Goal: Find specific fact: Locate a discrete piece of known information

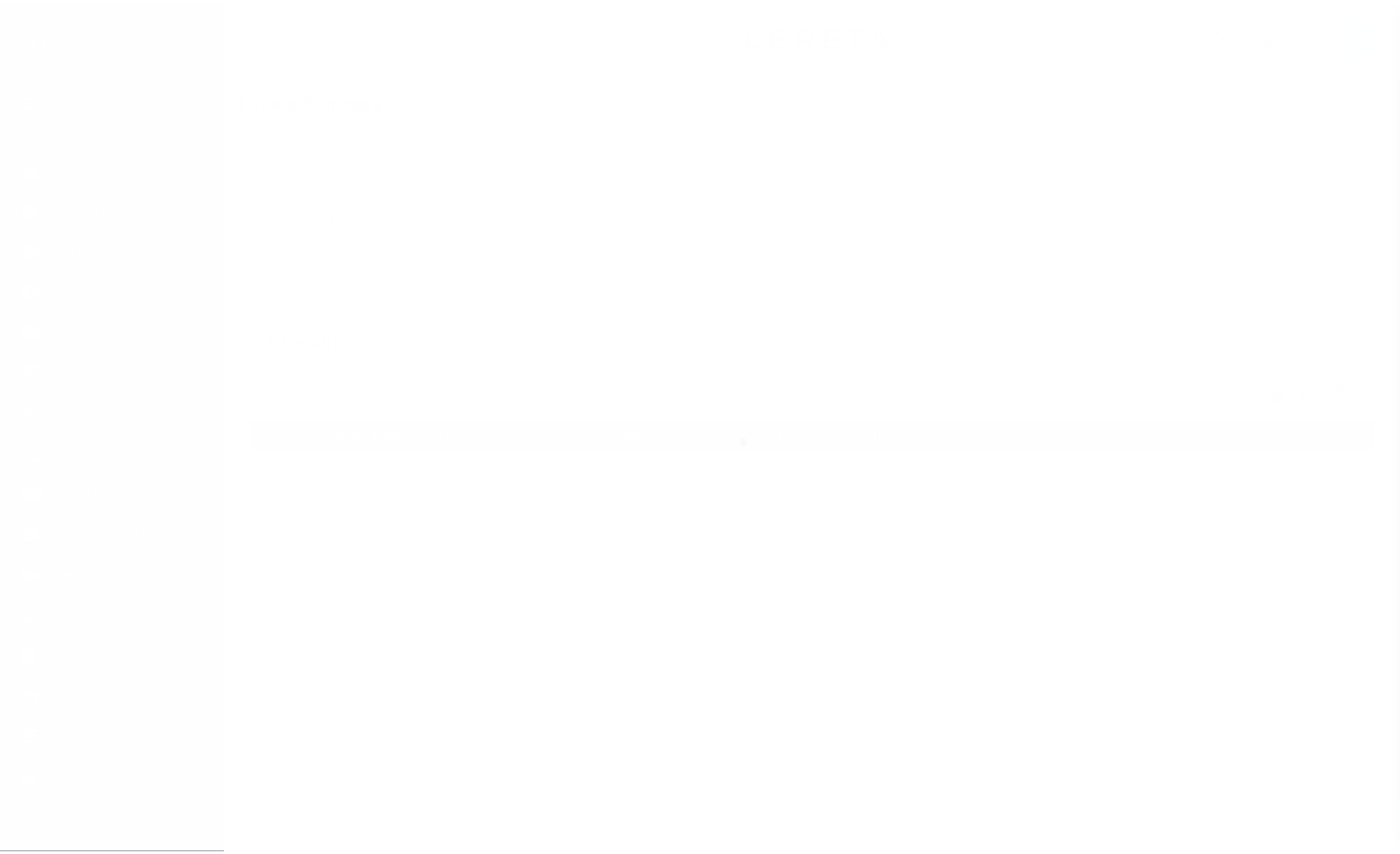
scroll to position [28, 0]
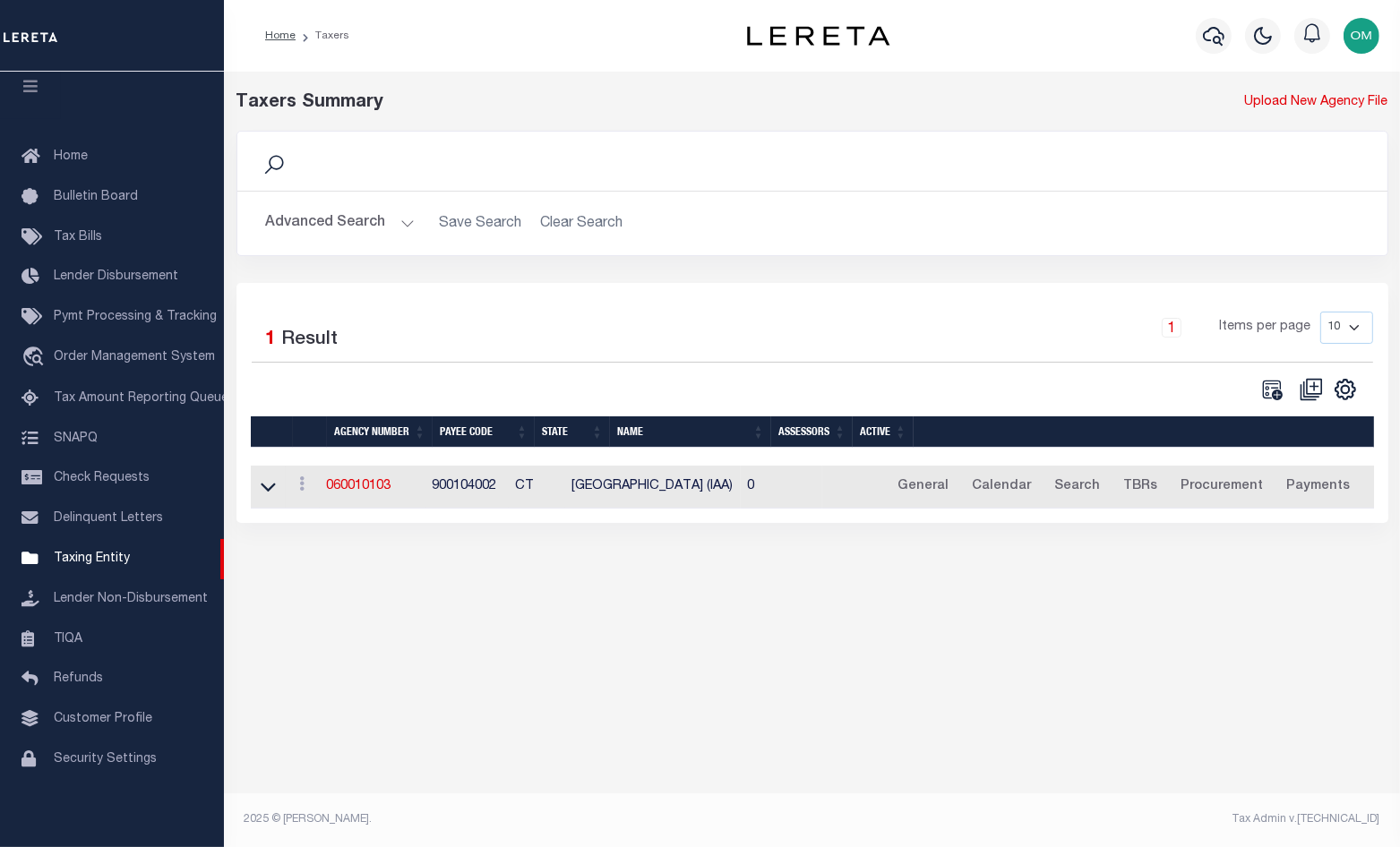
click at [402, 226] on button "Advanced Search" at bounding box center [340, 223] width 149 height 35
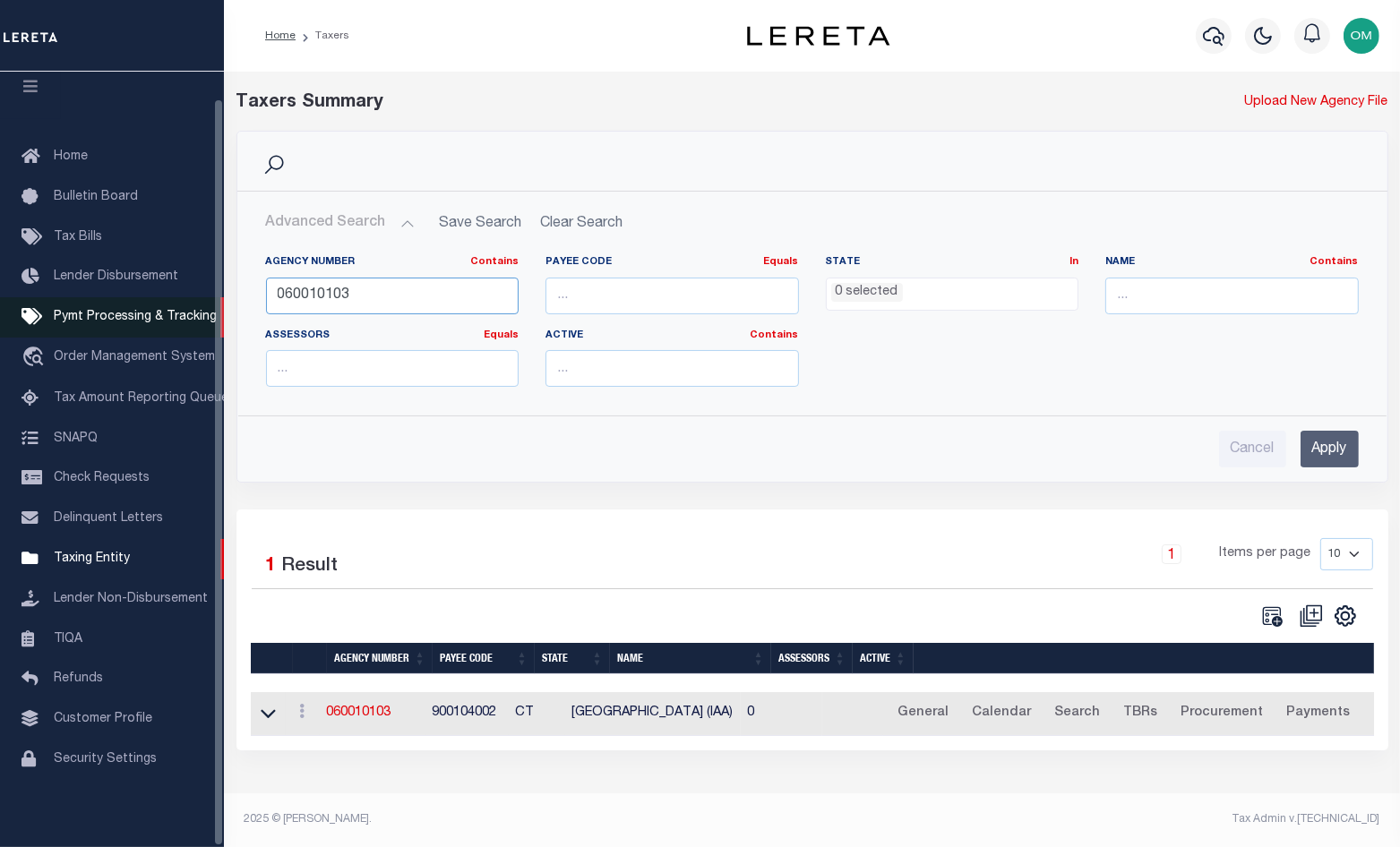
drag, startPoint x: 409, startPoint y: 289, endPoint x: 169, endPoint y: 298, distance: 240.2
click at [169, 298] on div "Home Taxers Profile" at bounding box center [700, 417] width 1400 height 833
paste input "2070000"
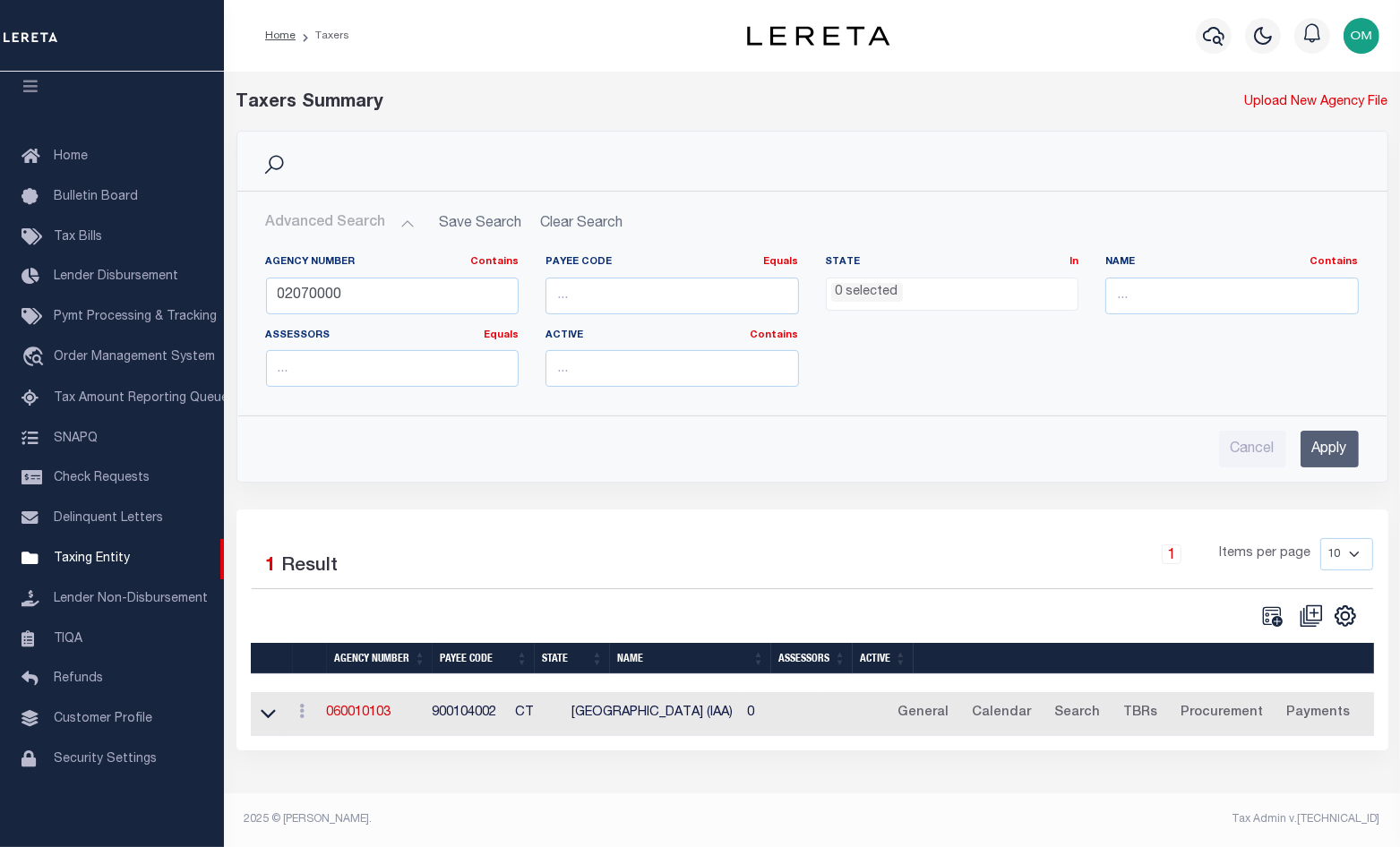
click at [1336, 455] on input "Apply" at bounding box center [1330, 449] width 59 height 37
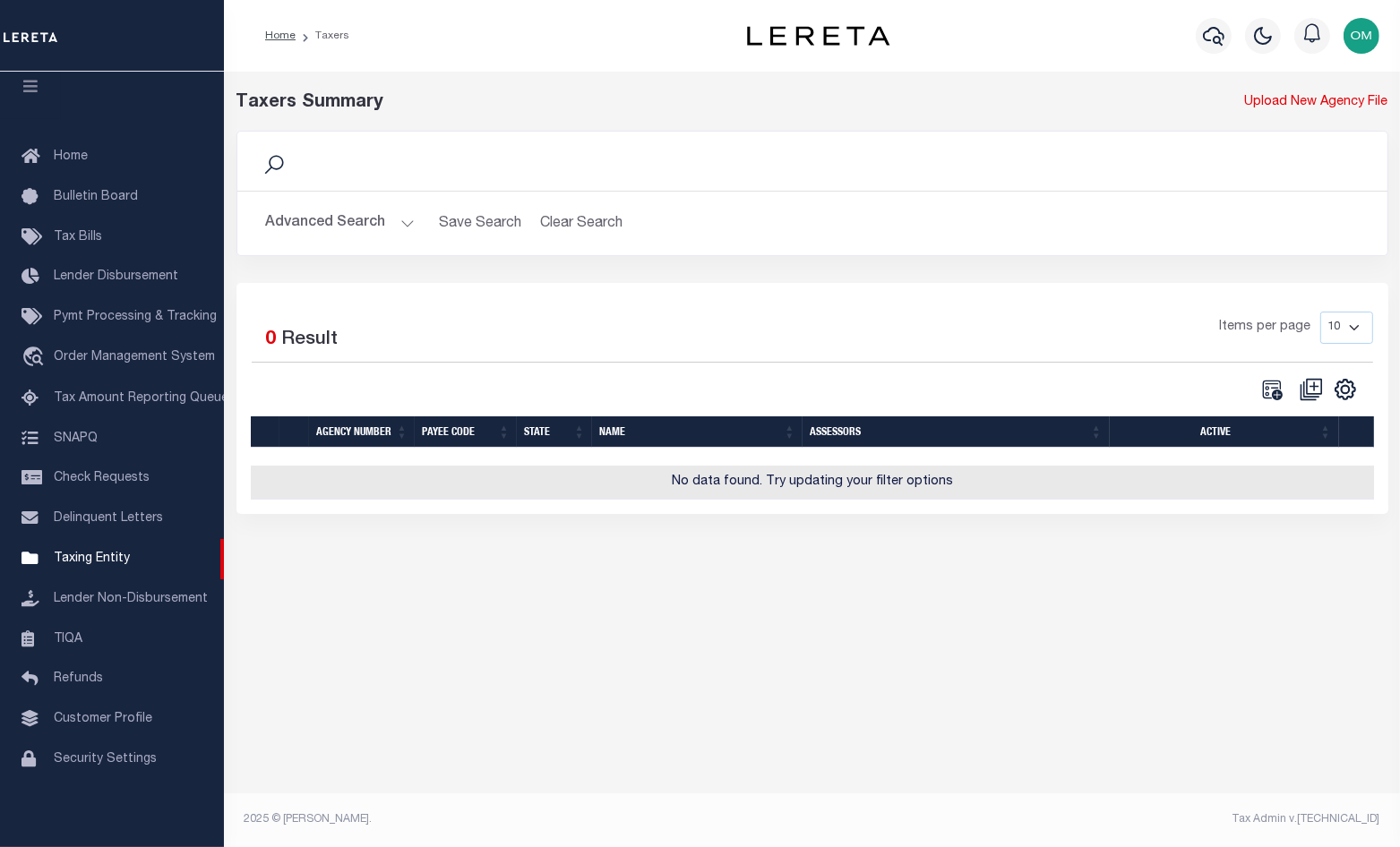
click at [402, 216] on button "Advanced Search" at bounding box center [340, 223] width 149 height 35
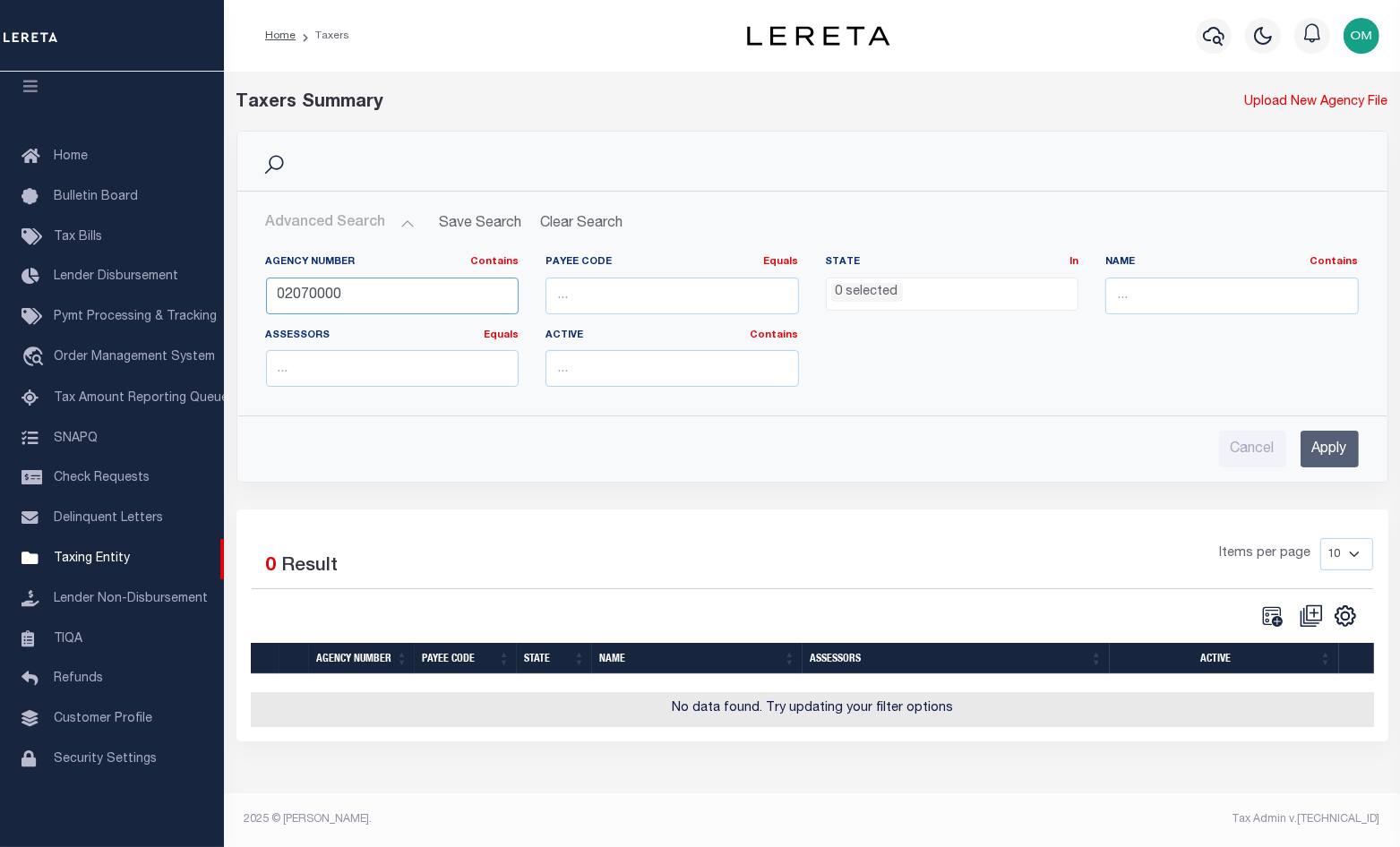
click at [419, 305] on input "02070000" at bounding box center [392, 296] width 253 height 37
click at [1322, 447] on input "Apply" at bounding box center [1330, 449] width 59 height 37
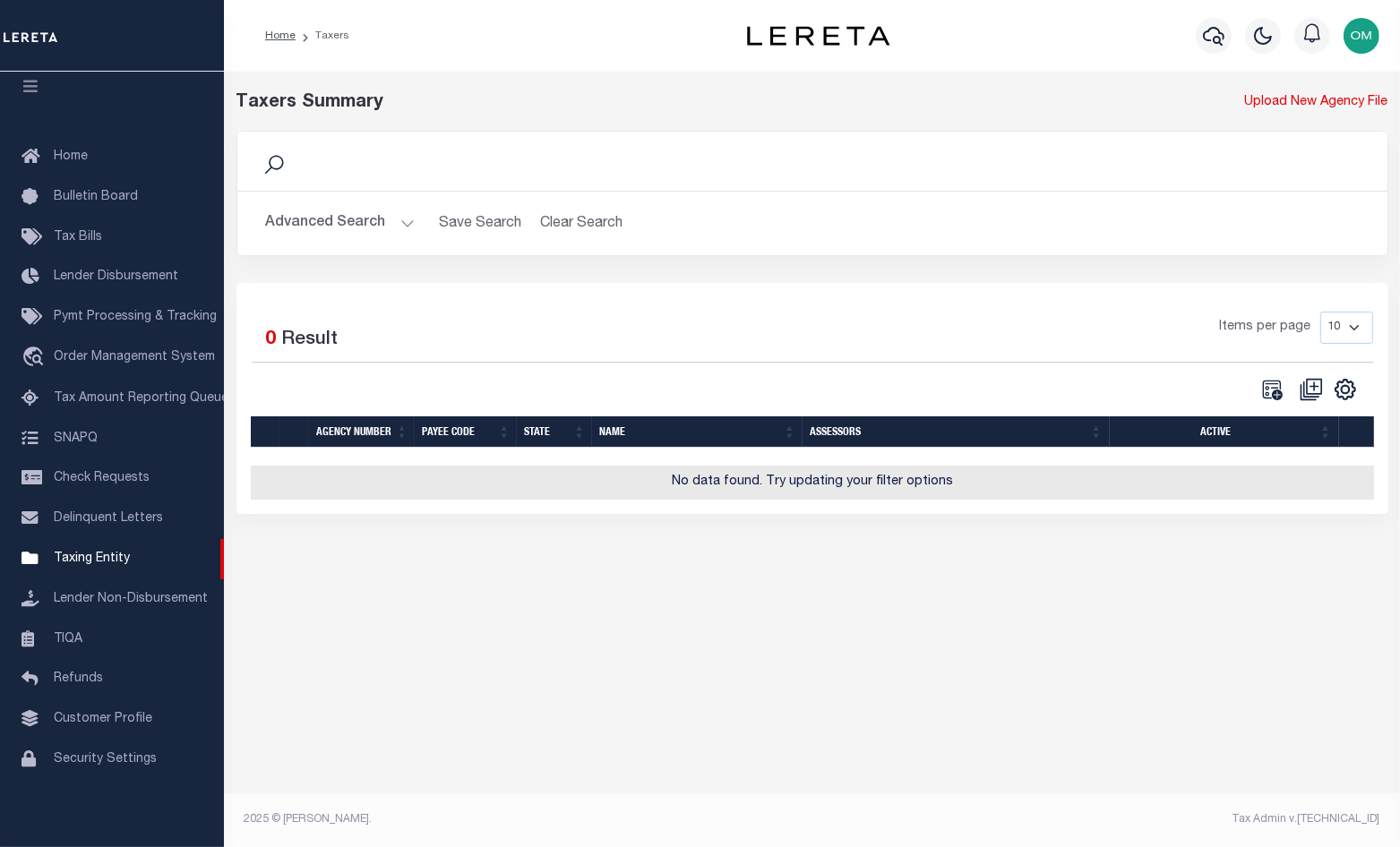
click at [403, 214] on button "Advanced Search" at bounding box center [340, 223] width 149 height 35
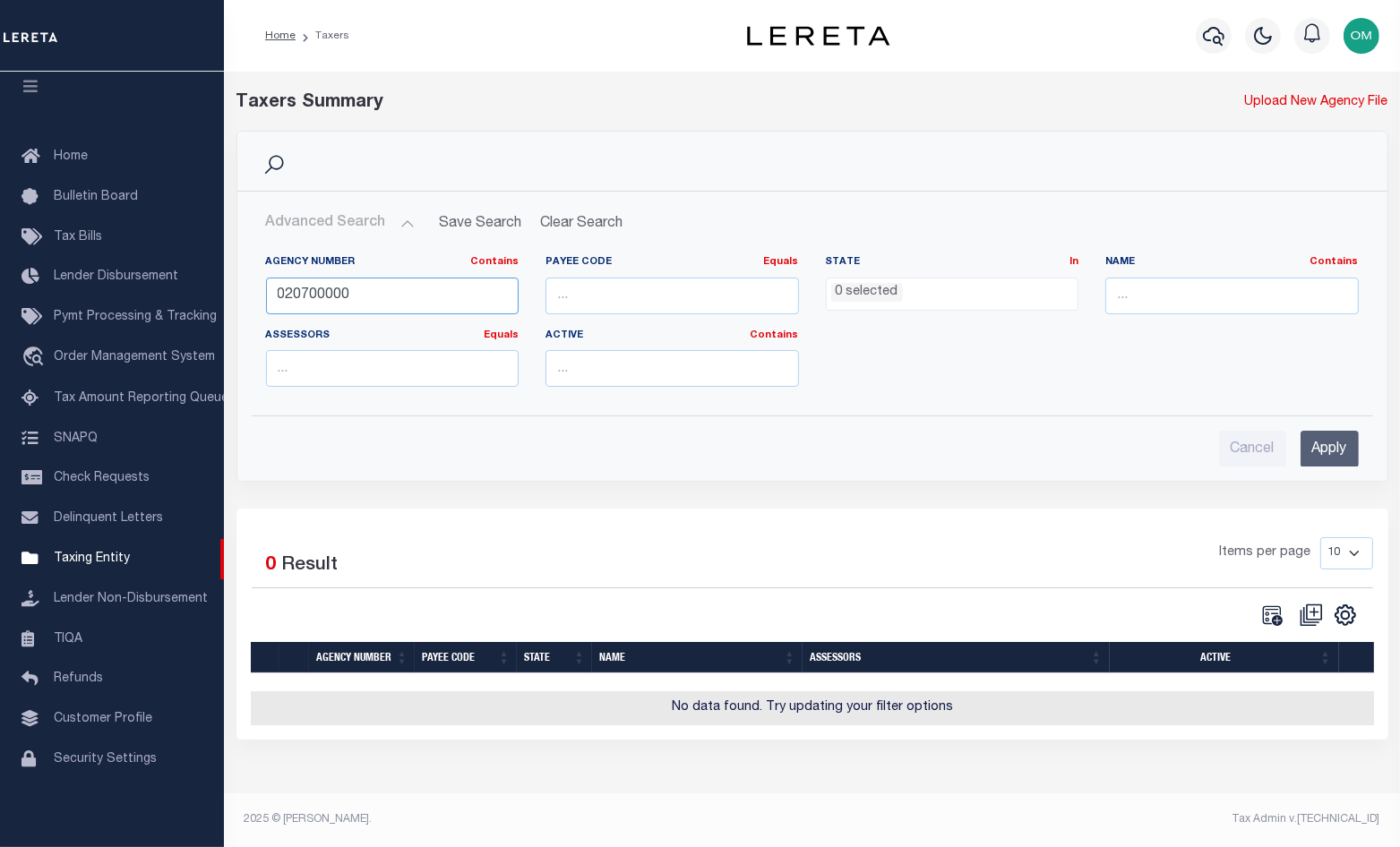
click at [391, 298] on input "020700000" at bounding box center [392, 296] width 253 height 37
click at [1322, 452] on input "Apply" at bounding box center [1330, 449] width 59 height 37
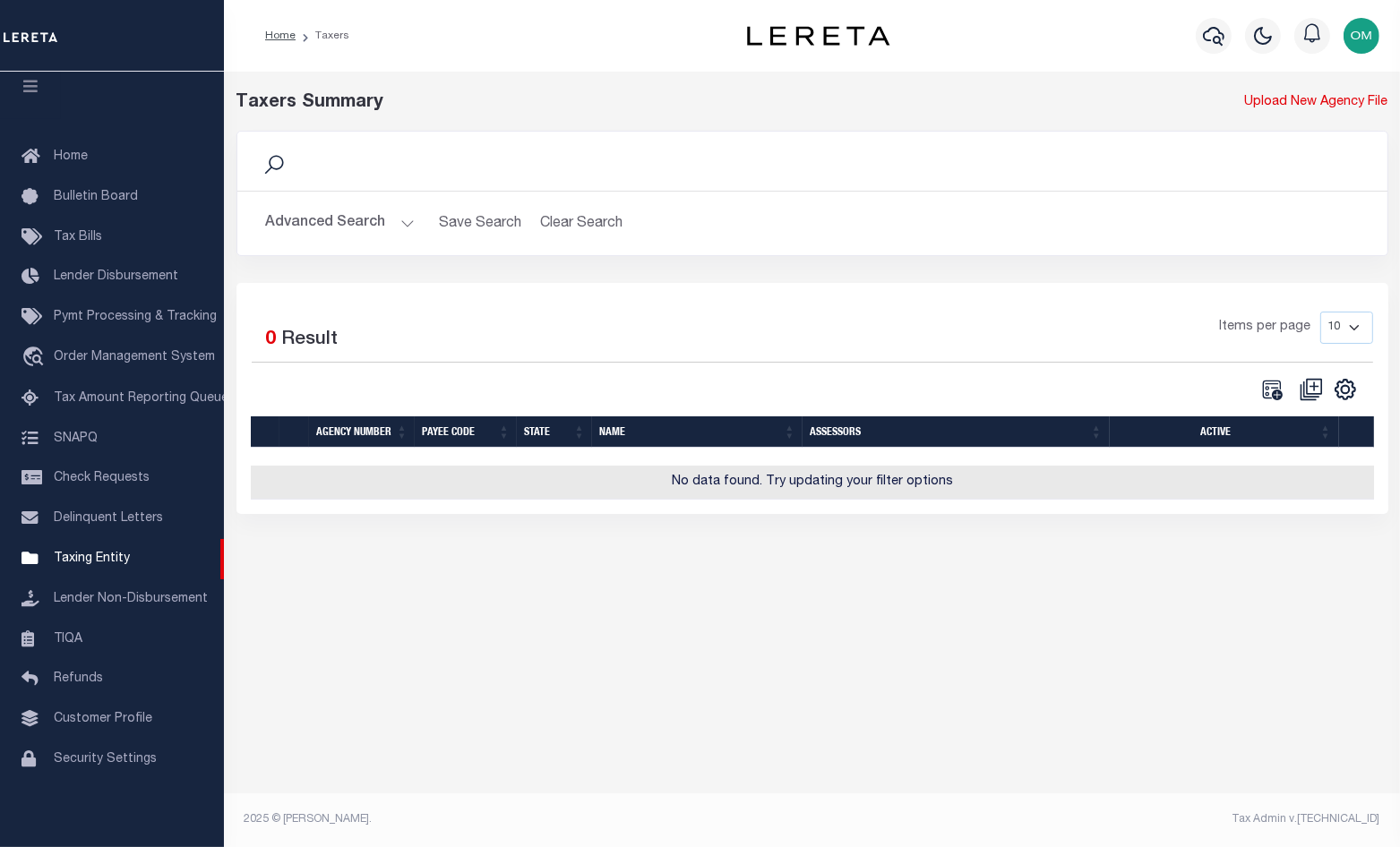
click at [399, 211] on button "Advanced Search" at bounding box center [340, 223] width 149 height 35
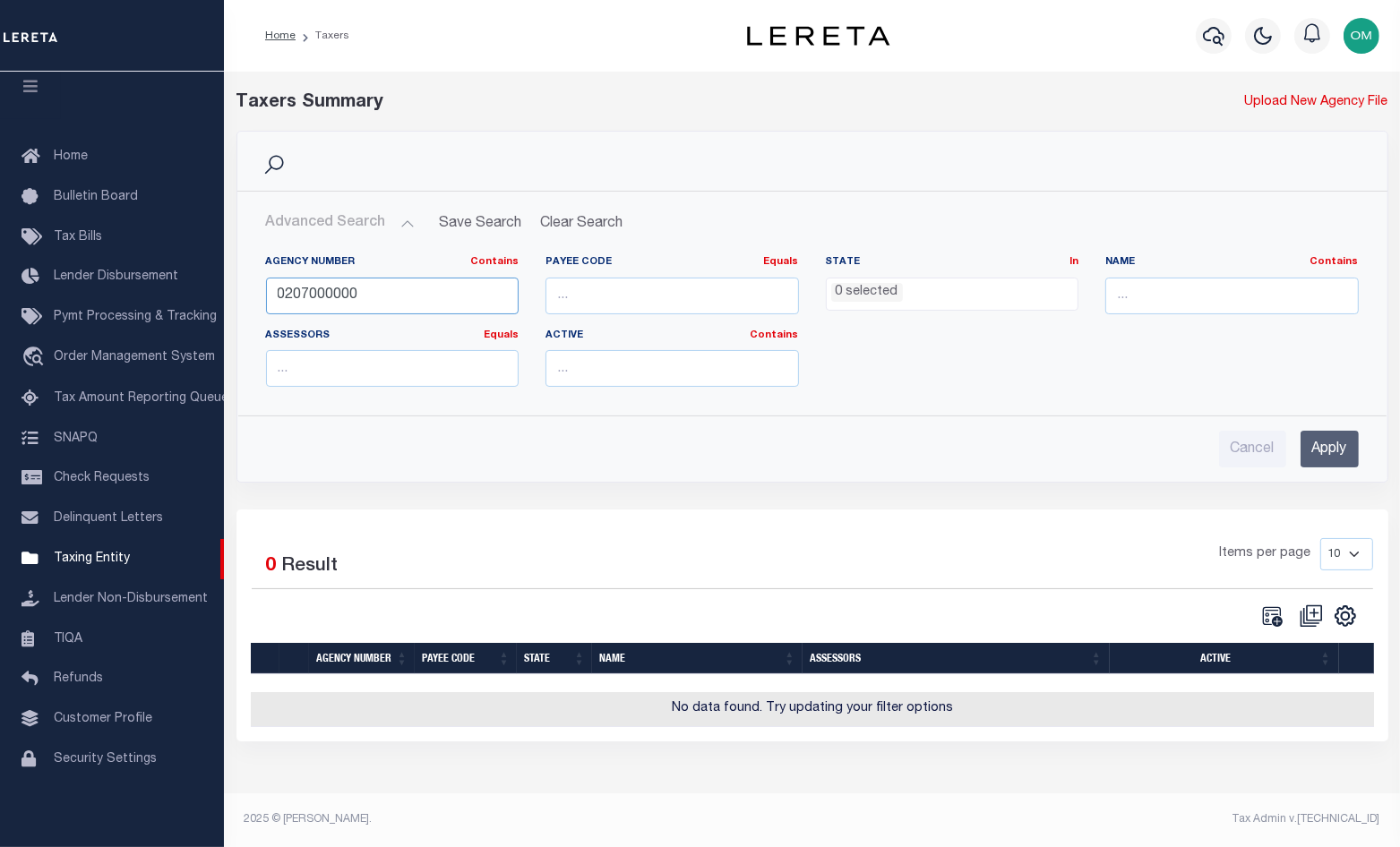
click at [462, 293] on input "0207000000" at bounding box center [392, 296] width 253 height 37
click at [1312, 444] on input "Apply" at bounding box center [1330, 449] width 59 height 37
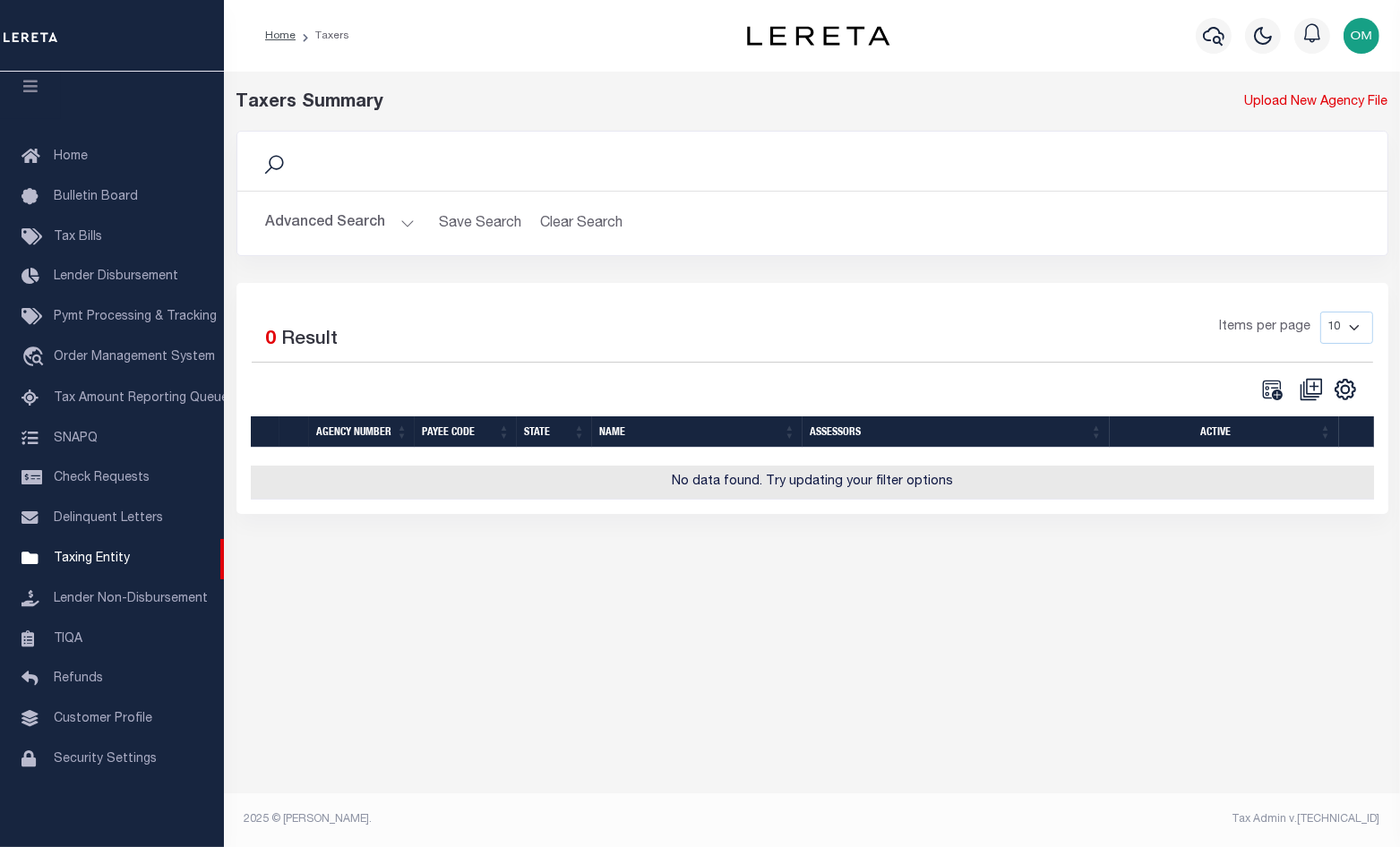
click at [391, 218] on button "Advanced Search" at bounding box center [340, 223] width 149 height 35
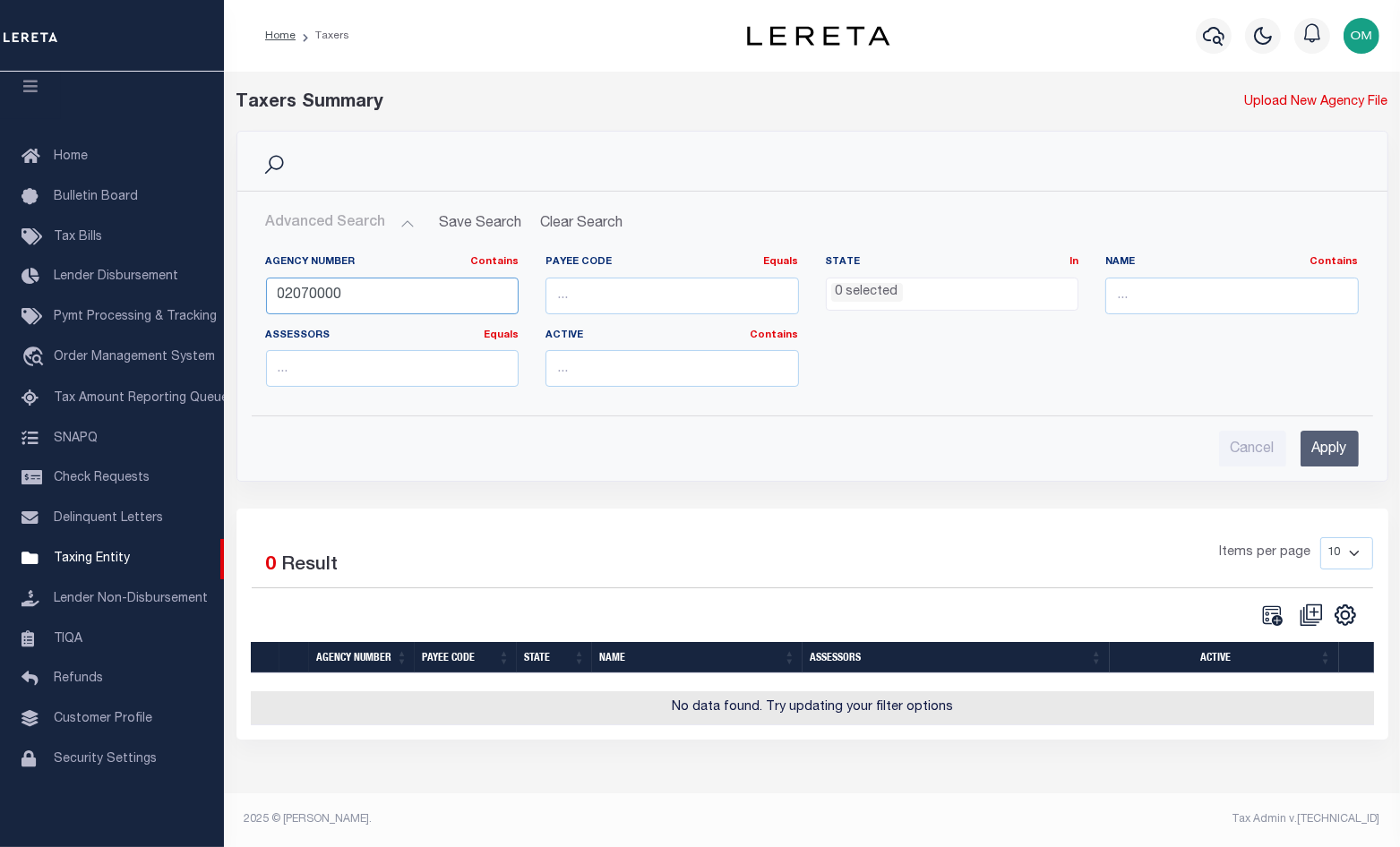
click at [411, 305] on input "02070000" at bounding box center [392, 296] width 253 height 37
click at [1322, 450] on input "Apply" at bounding box center [1330, 449] width 59 height 37
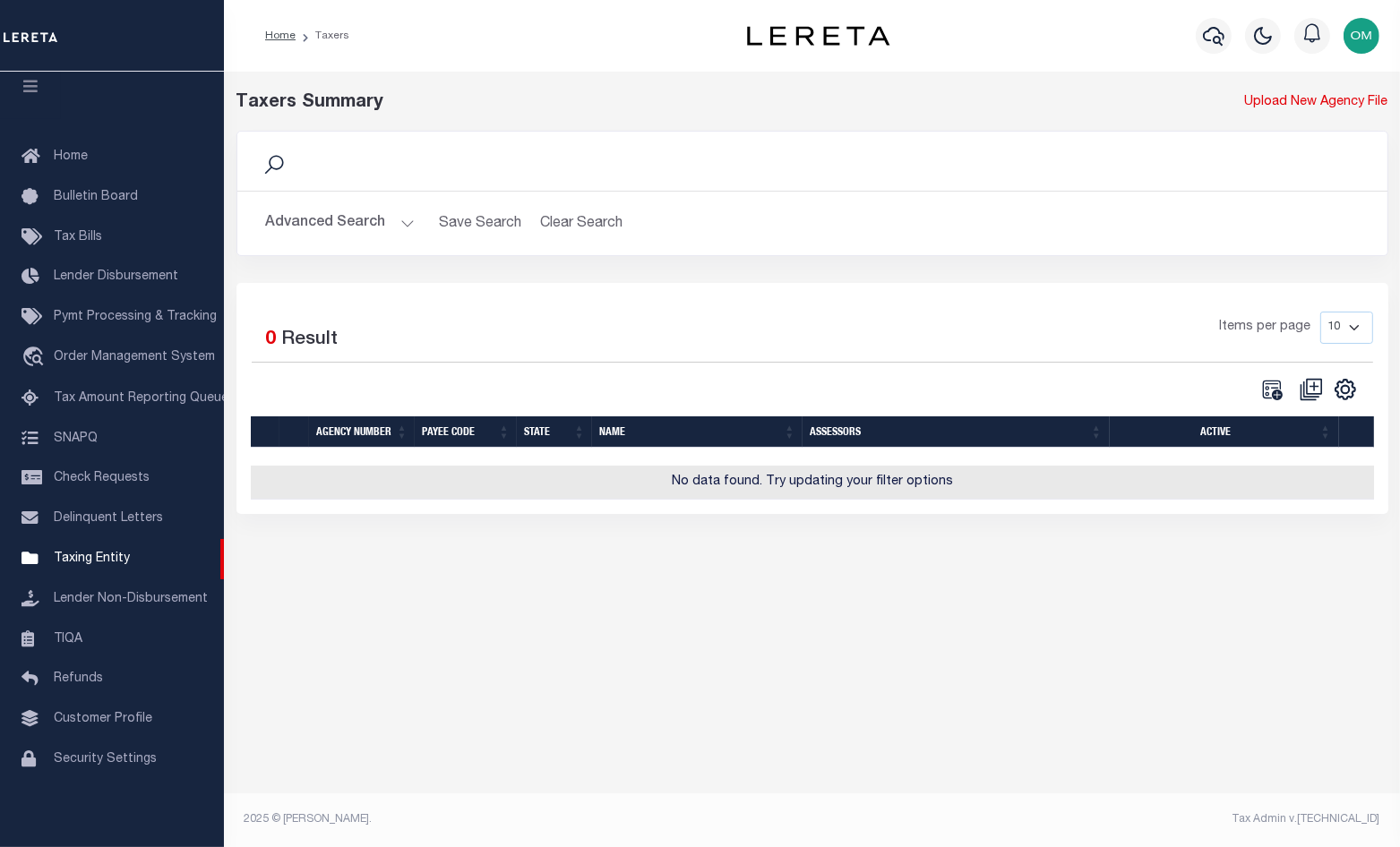
click at [392, 211] on button "Advanced Search" at bounding box center [340, 223] width 149 height 35
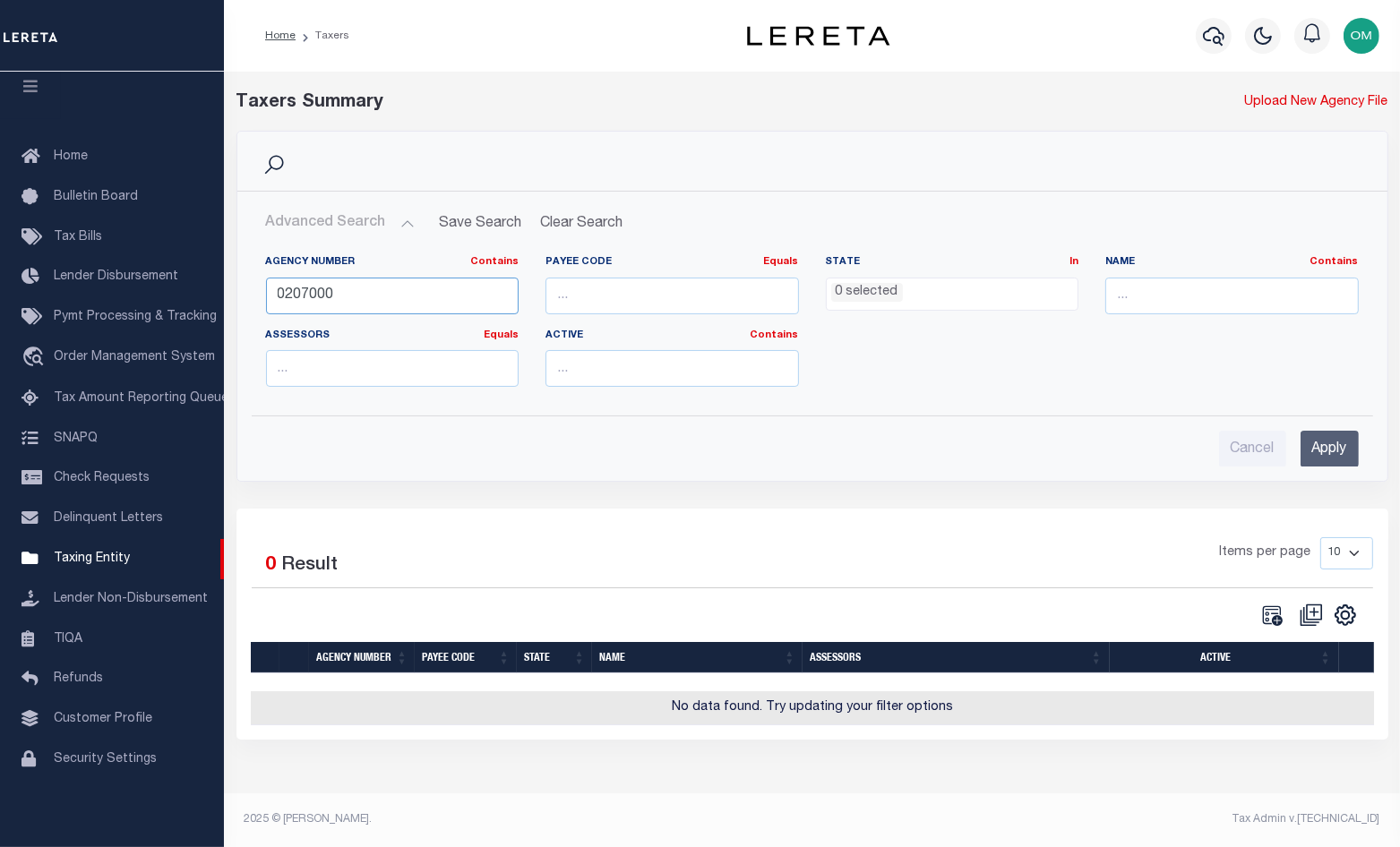
drag, startPoint x: 433, startPoint y: 281, endPoint x: 429, endPoint y: 290, distance: 9.8
click at [433, 286] on input "0207000" at bounding box center [392, 296] width 253 height 37
click at [1322, 440] on input "Apply" at bounding box center [1330, 449] width 59 height 37
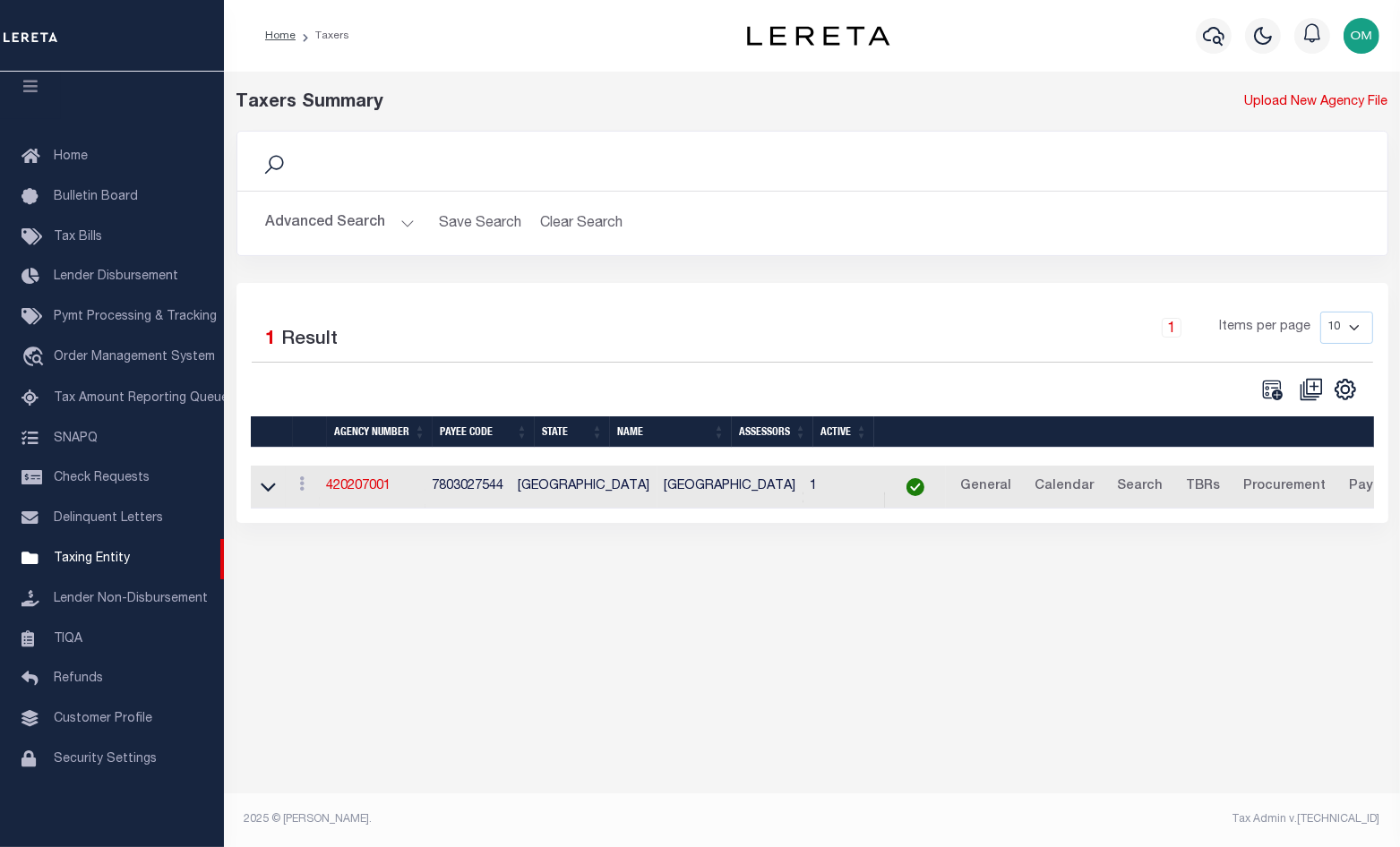
click at [402, 222] on button "Advanced Search" at bounding box center [340, 223] width 149 height 35
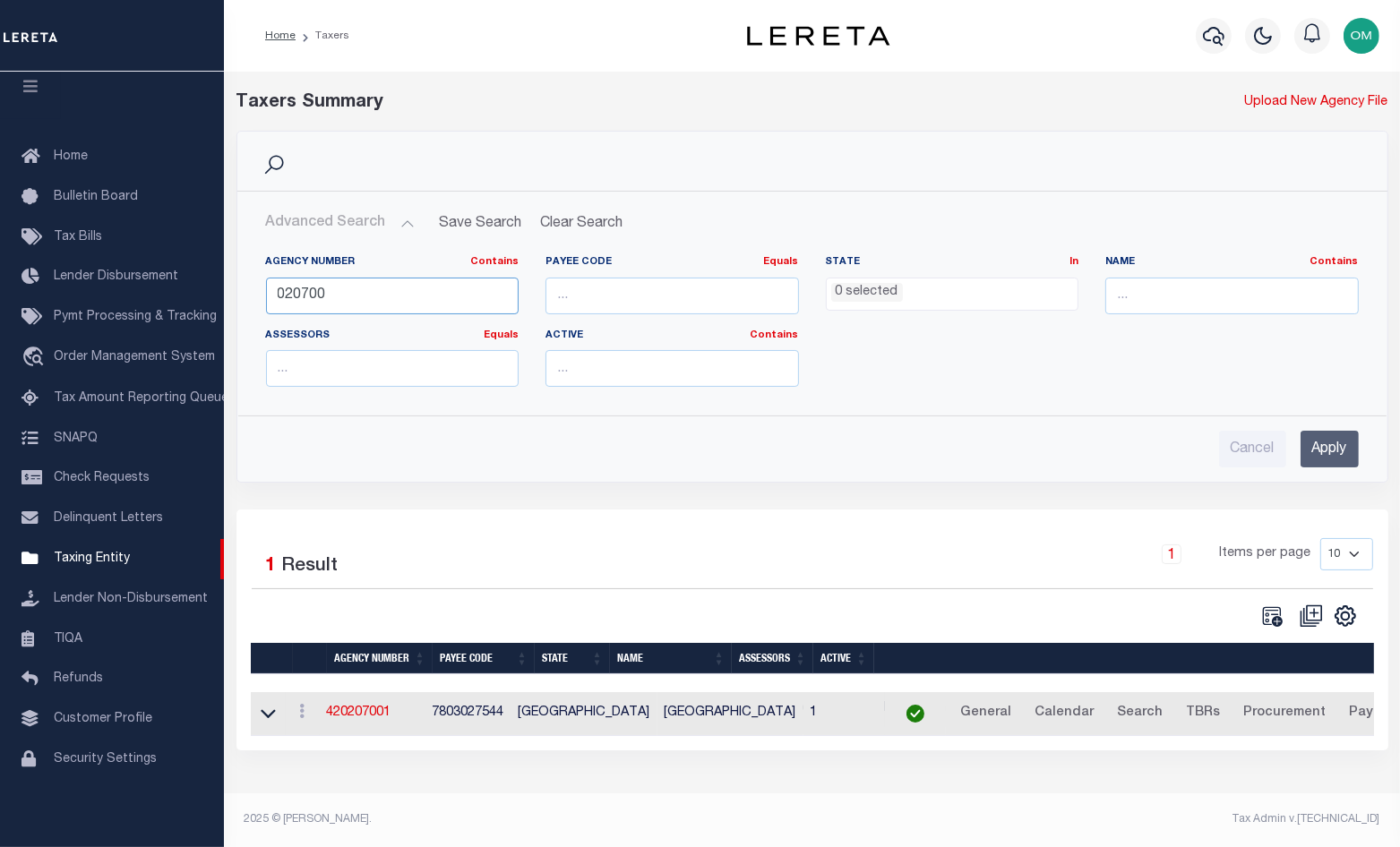
click at [404, 290] on input "020700" at bounding box center [392, 296] width 253 height 37
type input "0207"
click at [1323, 456] on input "Apply" at bounding box center [1330, 449] width 59 height 37
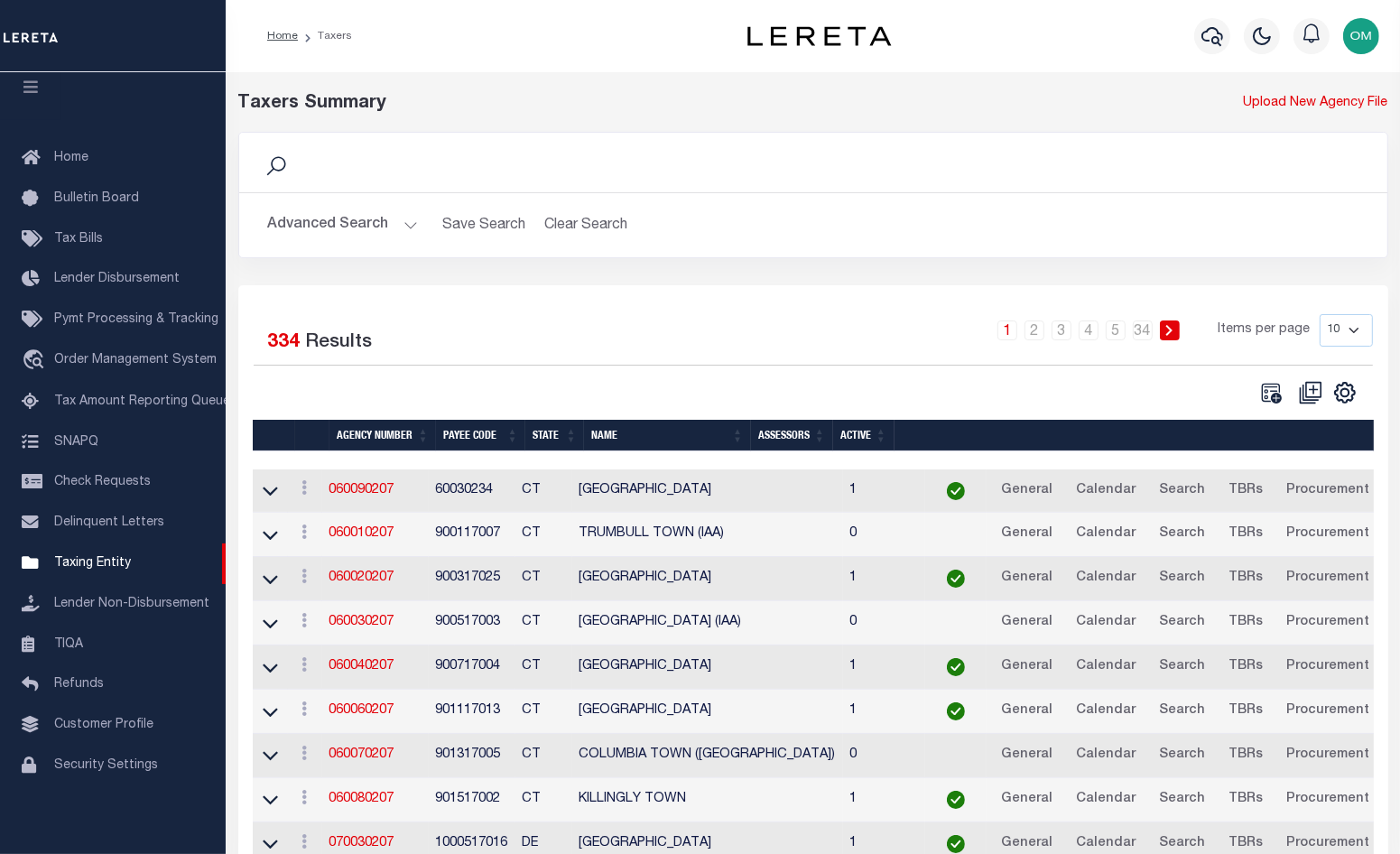
click at [419, 428] on th "Agency Number" at bounding box center [382, 436] width 106 height 32
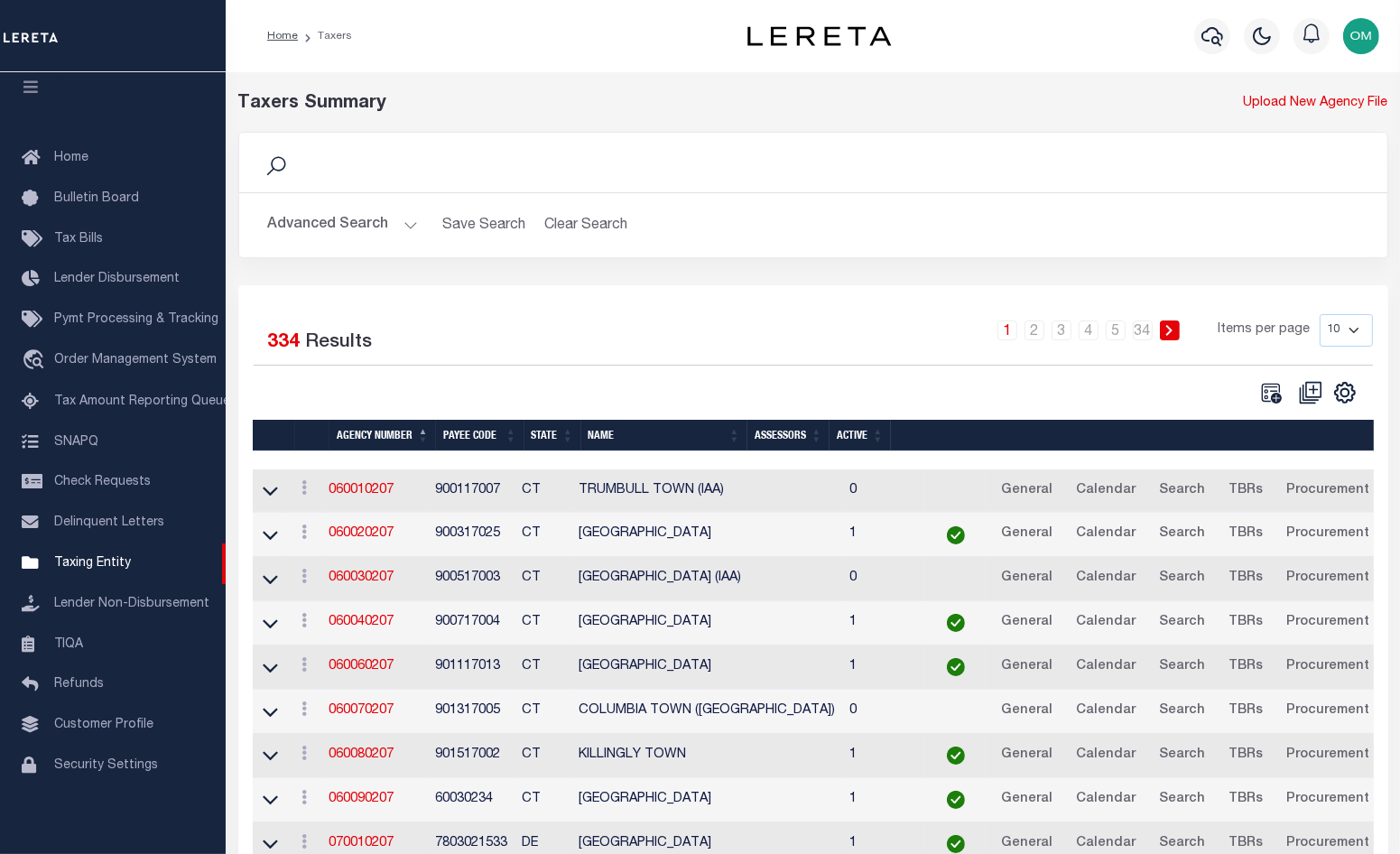
click at [426, 440] on th "Agency Number" at bounding box center [382, 436] width 106 height 32
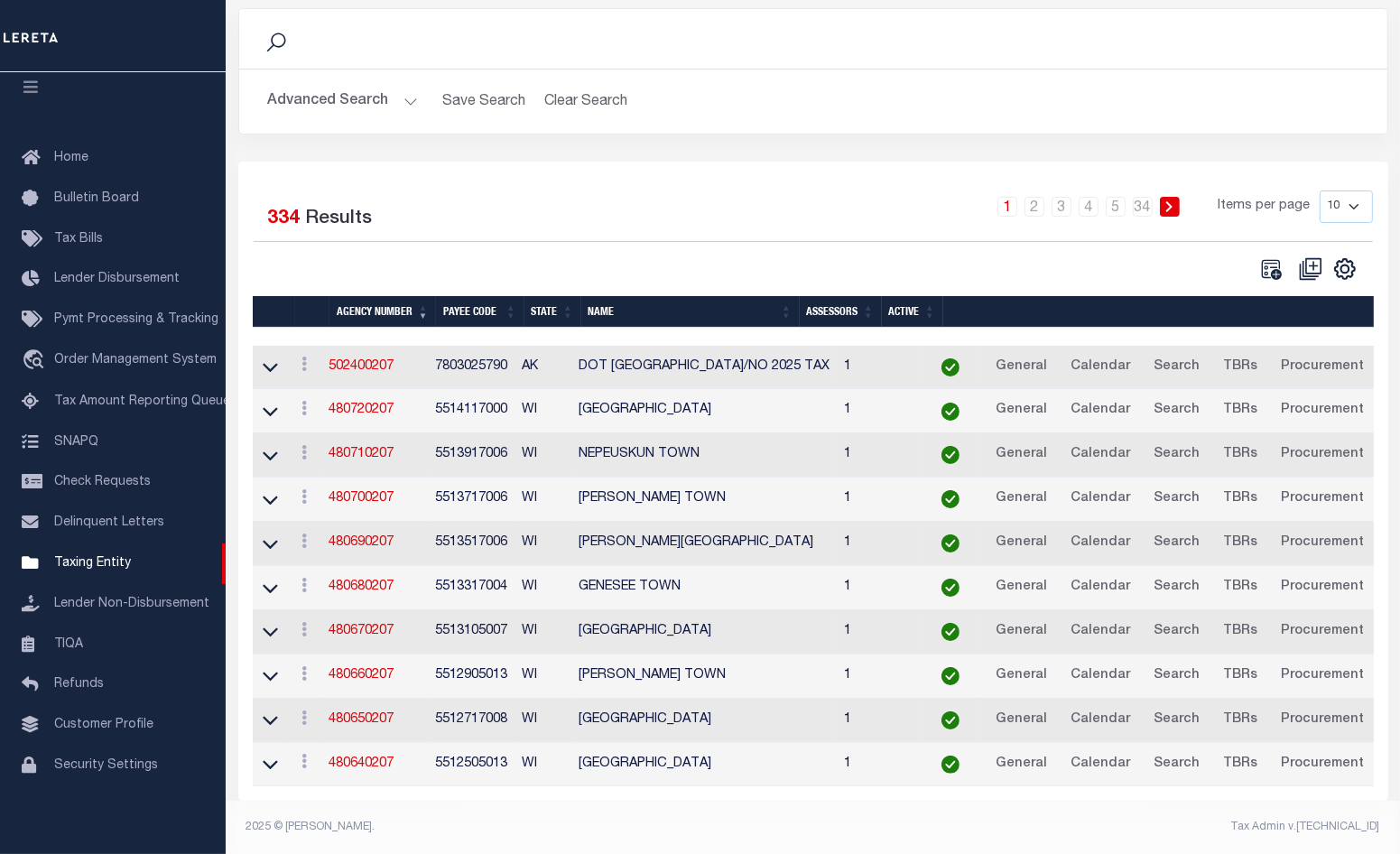
scroll to position [132, 0]
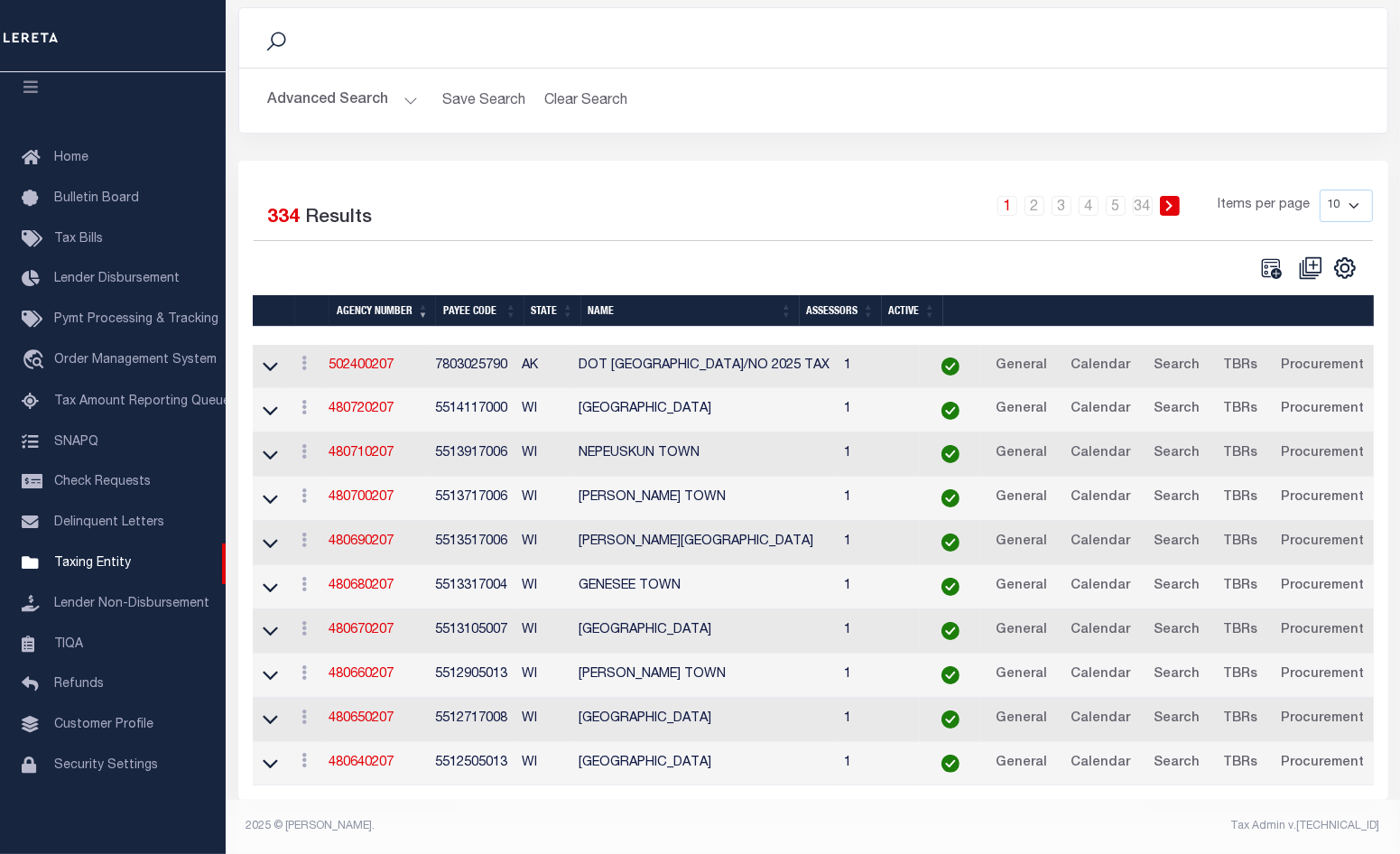
click at [423, 296] on th "Agency Number" at bounding box center [382, 311] width 106 height 32
